Goal: Information Seeking & Learning: Learn about a topic

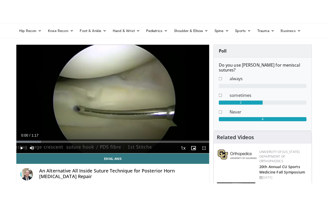
scroll to position [30, 0]
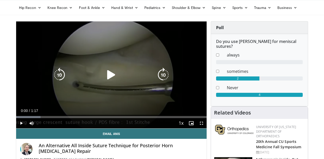
click at [112, 76] on icon "Video Player" at bounding box center [111, 75] width 14 height 14
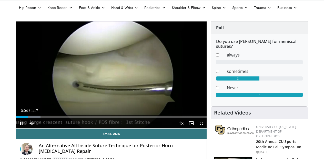
click at [200, 122] on span "Video Player" at bounding box center [201, 123] width 10 height 10
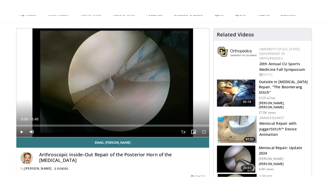
scroll to position [39, 0]
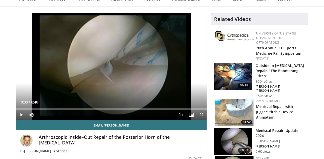
click at [21, 116] on span "Video Player" at bounding box center [21, 115] width 10 height 10
click at [202, 115] on span "Video Player" at bounding box center [201, 115] width 10 height 10
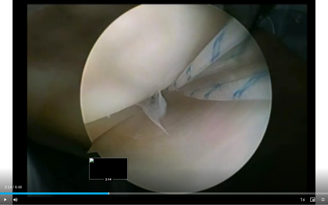
drag, startPoint x: 97, startPoint y: 194, endPoint x: 108, endPoint y: 192, distance: 11.9
click at [108, 159] on div "Loaded : 33.42% 2:14 2:14" at bounding box center [164, 192] width 328 height 5
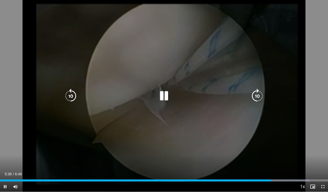
scroll to position [0, 0]
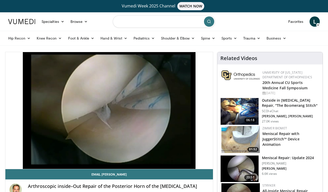
click at [123, 22] on input "Search topics, interventions" at bounding box center [164, 21] width 103 height 12
type input "**********"
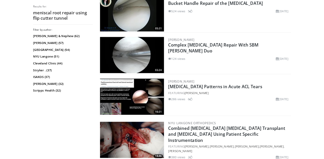
scroll to position [646, 0]
